Goal: Transaction & Acquisition: Purchase product/service

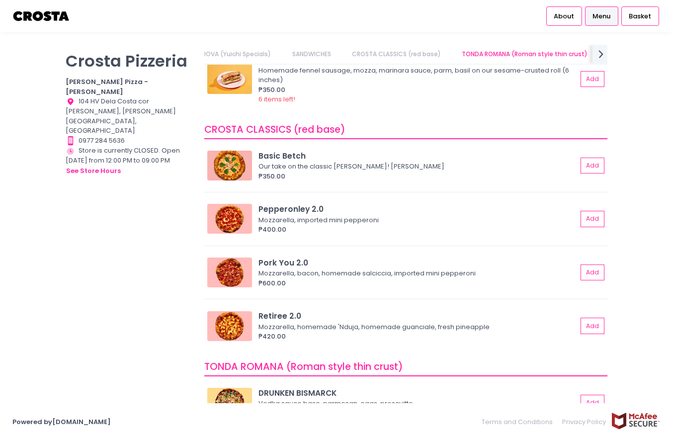
scroll to position [314, 0]
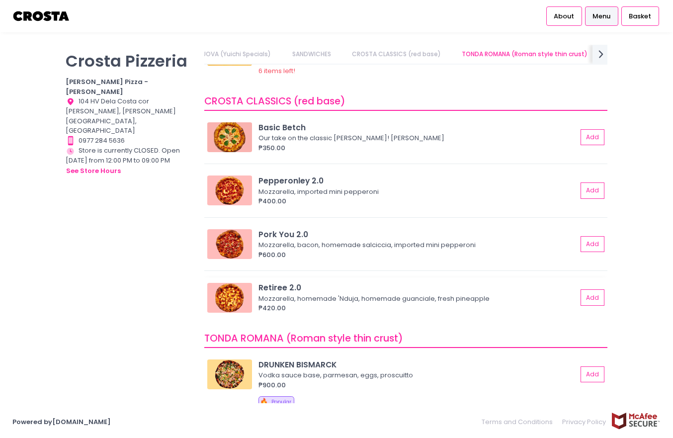
click at [232, 296] on img at bounding box center [229, 298] width 45 height 30
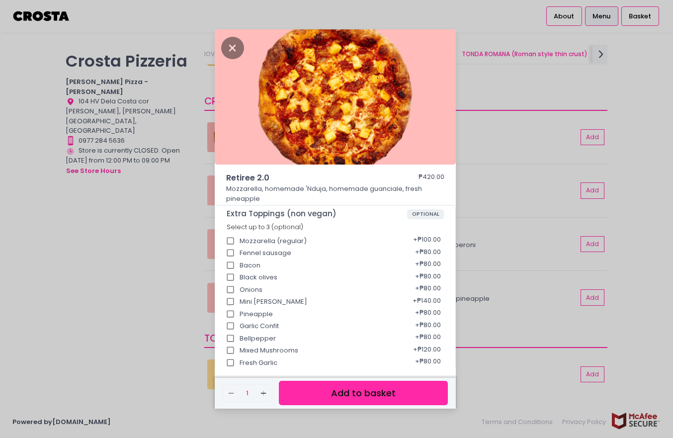
click at [387, 152] on img at bounding box center [335, 96] width 241 height 135
click at [387, 141] on div "Retiree 2.0 ₱420.00 Mozzarella, homemade 'Nduja, homemade guanciale, fresh pine…" at bounding box center [336, 219] width 673 height 438
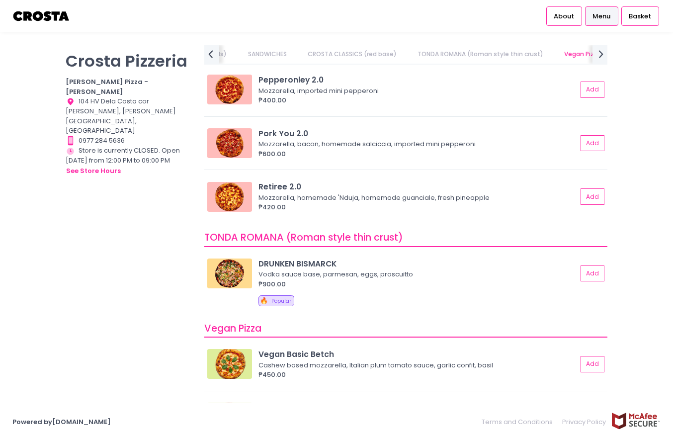
scroll to position [424, 0]
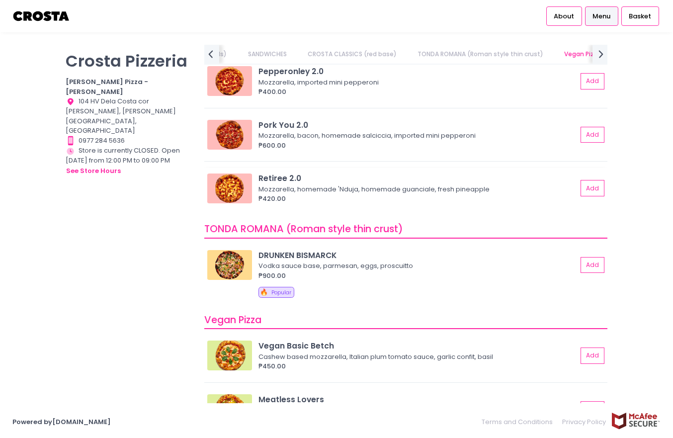
click at [232, 186] on img at bounding box center [229, 188] width 45 height 30
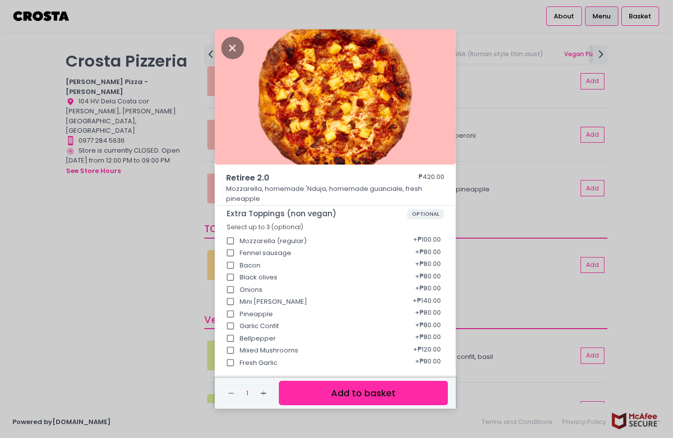
click at [387, 129] on div "Retiree 2.0 ₱420.00 Mozzarella, homemade 'Nduja, homemade guanciale, fresh pine…" at bounding box center [336, 219] width 673 height 438
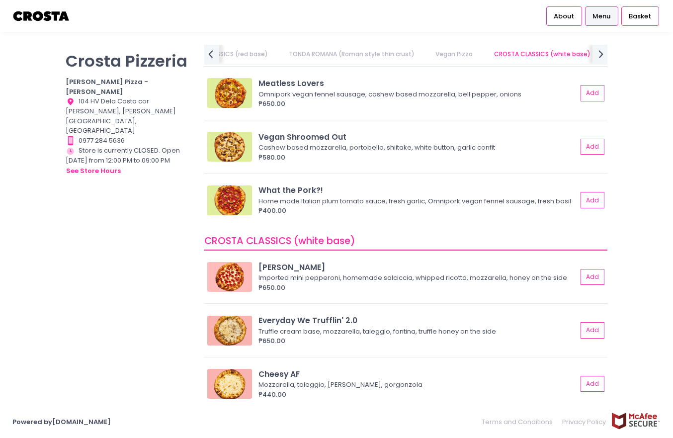
scroll to position [760, 0]
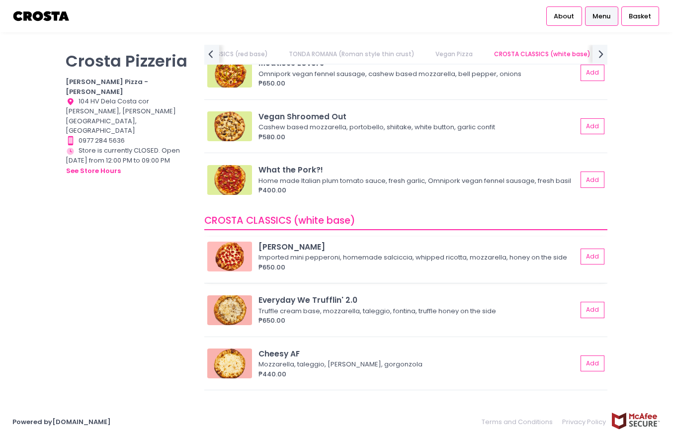
click at [233, 266] on img at bounding box center [229, 257] width 45 height 30
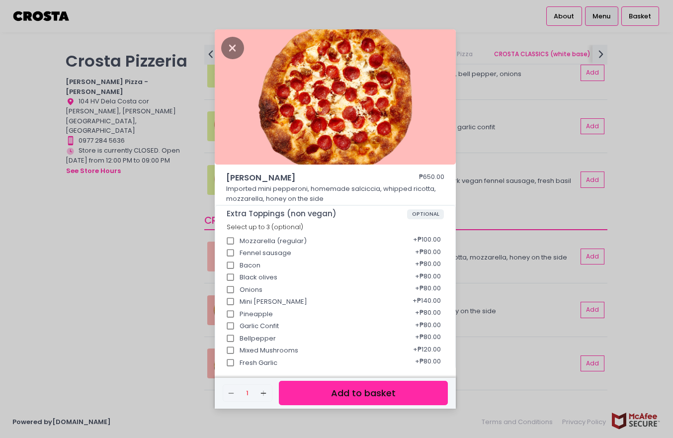
click at [387, 219] on div "[PERSON_NAME] ₱650.00 Imported mini pepperoni, homemade [PERSON_NAME], whipped …" at bounding box center [336, 219] width 673 height 438
